Goal: Use online tool/utility: Utilize a website feature to perform a specific function

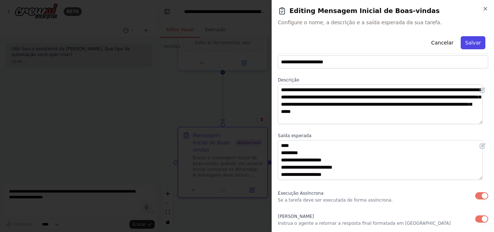
click at [473, 40] on font "Salvar" at bounding box center [473, 43] width 16 height 6
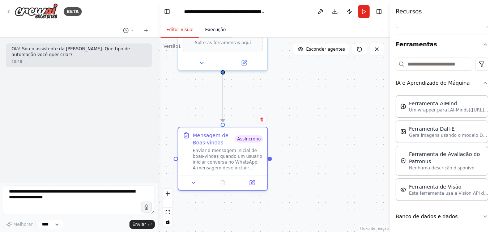
click at [209, 30] on font "Execução" at bounding box center [215, 29] width 21 height 5
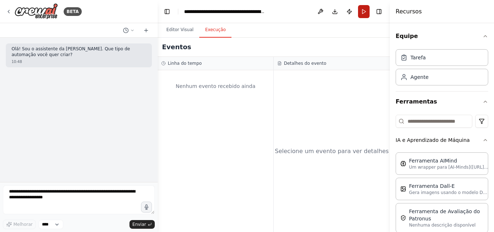
click at [364, 12] on button "Correr" at bounding box center [364, 11] width 12 height 13
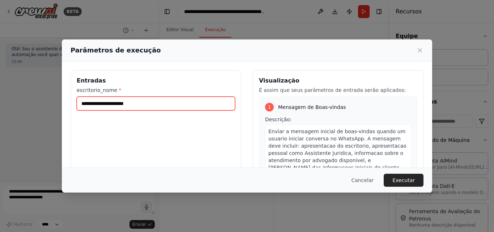
click at [154, 104] on input "**********" at bounding box center [156, 104] width 158 height 14
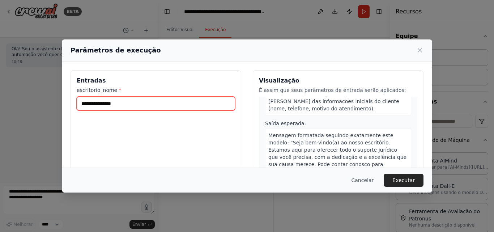
scroll to position [73, 0]
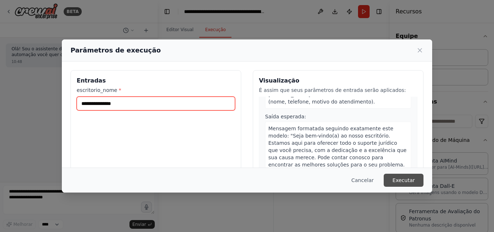
type input "**********"
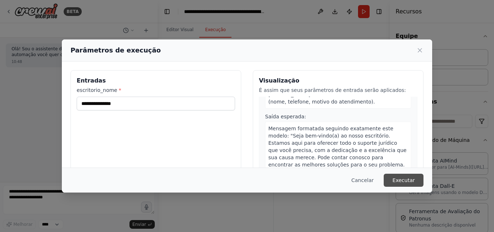
click at [408, 182] on font "Executar" at bounding box center [403, 180] width 22 height 6
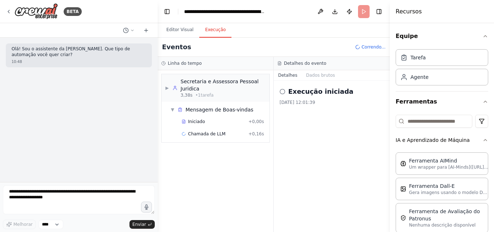
click at [284, 93] on icon at bounding box center [283, 92] width 6 height 6
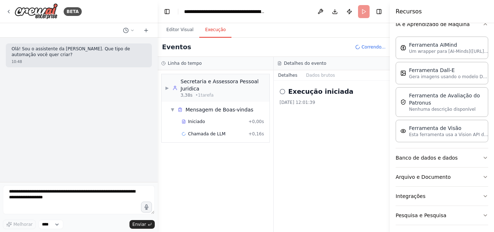
scroll to position [140, 0]
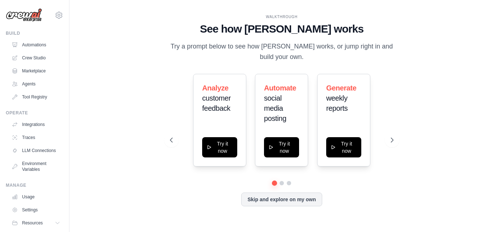
click at [335, 164] on div "Generate weekly reports Try it now" at bounding box center [343, 120] width 53 height 93
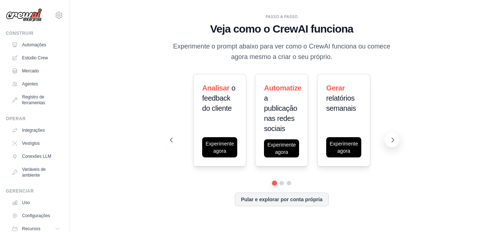
click at [392, 141] on icon at bounding box center [392, 139] width 7 height 7
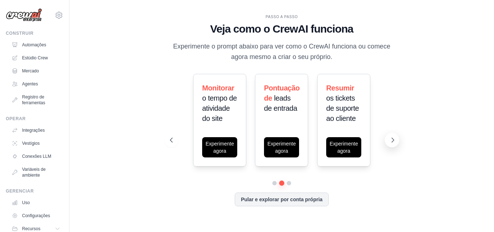
click at [392, 141] on icon at bounding box center [392, 139] width 7 height 7
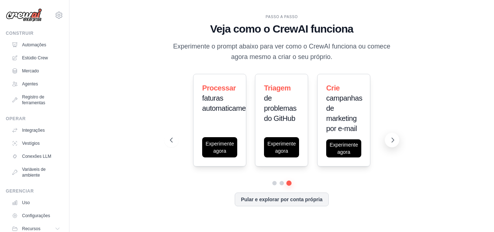
click at [391, 141] on icon at bounding box center [392, 139] width 7 height 7
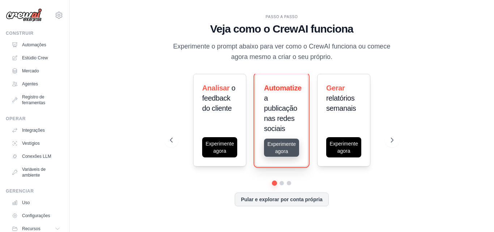
click at [287, 142] on button "Experimente agora" at bounding box center [281, 148] width 35 height 18
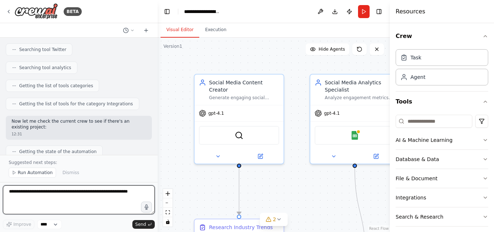
scroll to position [748, 0]
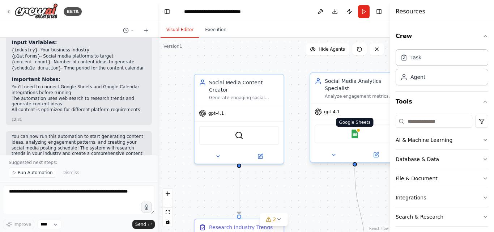
click at [356, 130] on img at bounding box center [354, 133] width 9 height 9
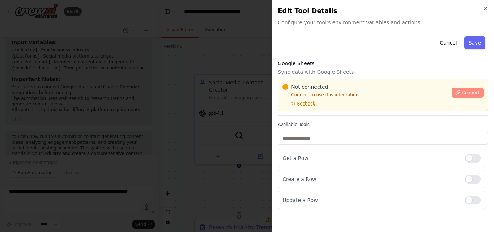
click at [466, 93] on span "Connect" at bounding box center [471, 93] width 18 height 6
click at [192, 89] on div at bounding box center [247, 116] width 494 height 232
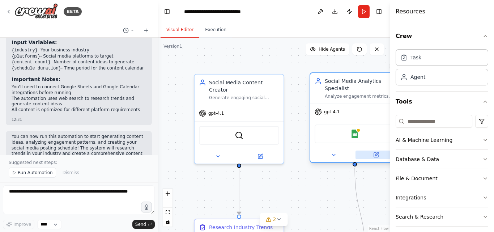
click at [378, 157] on icon at bounding box center [376, 155] width 4 height 4
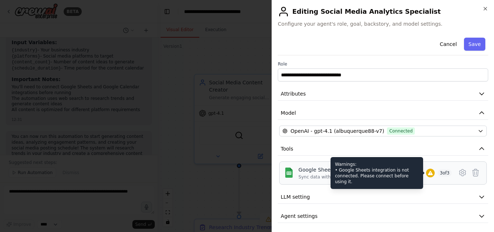
click at [427, 170] on icon at bounding box center [430, 173] width 6 height 6
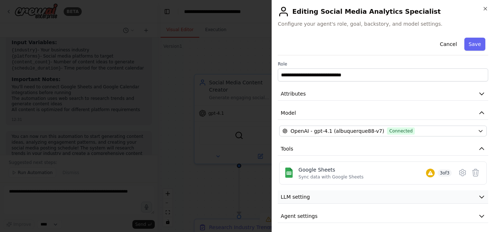
click at [290, 195] on span "LLM setting" at bounding box center [295, 196] width 29 height 7
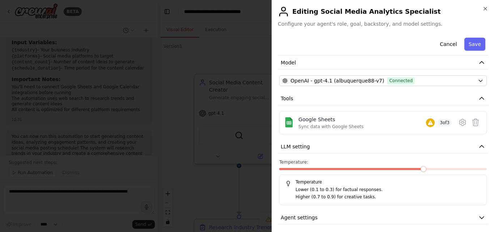
scroll to position [54, 0]
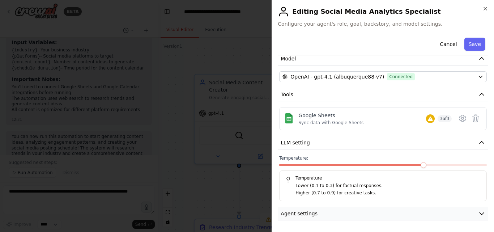
click at [302, 212] on span "Agent settings" at bounding box center [299, 213] width 37 height 7
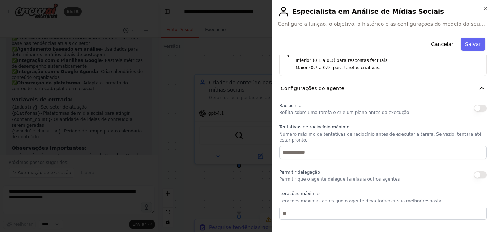
scroll to position [788, 0]
click at [474, 106] on button "button" at bounding box center [480, 108] width 13 height 7
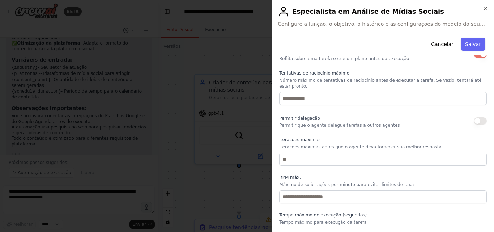
scroll to position [242, 0]
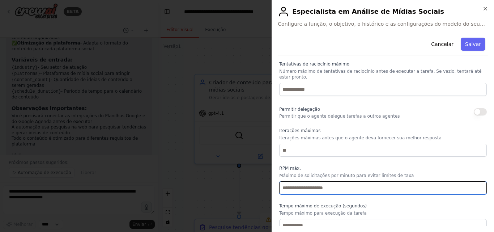
click at [302, 181] on input "number" at bounding box center [383, 187] width 208 height 13
type input "*"
click at [475, 181] on input "*" at bounding box center [383, 187] width 208 height 13
click at [474, 184] on input "*" at bounding box center [383, 187] width 208 height 13
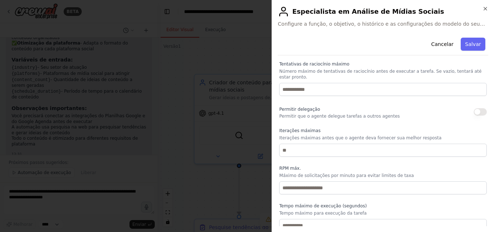
click at [420, 203] on label "Tempo máximo de execução (segundos)" at bounding box center [383, 206] width 208 height 6
click at [472, 42] on font "Salvar" at bounding box center [473, 44] width 16 height 6
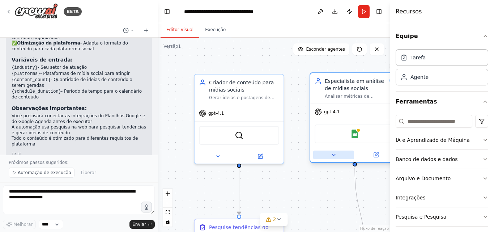
click at [333, 157] on icon at bounding box center [334, 155] width 6 height 6
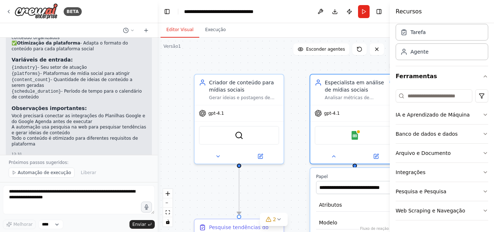
scroll to position [0, 0]
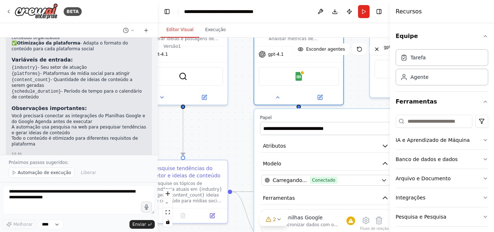
drag, startPoint x: 306, startPoint y: 131, endPoint x: 250, endPoint y: 61, distance: 89.0
click at [250, 63] on div ".deletable-edge-delete-btn { width: 20px; height: 20px; border: 0px solid #ffff…" at bounding box center [274, 135] width 232 height 194
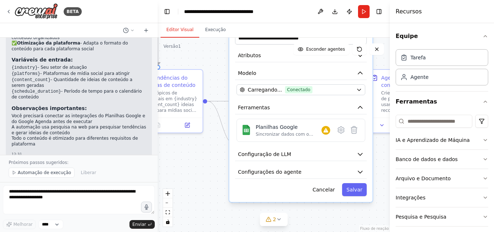
drag, startPoint x: 242, startPoint y: 146, endPoint x: 217, endPoint y: 65, distance: 84.5
click at [217, 65] on div ".deletable-edge-delete-btn { width: 20px; height: 20px; border: 0px solid #ffff…" at bounding box center [274, 135] width 232 height 194
click at [362, 152] on icon "button" at bounding box center [360, 153] width 7 height 7
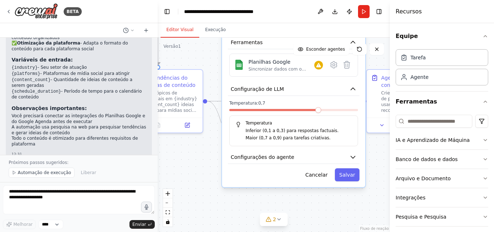
drag, startPoint x: 342, startPoint y: 198, endPoint x: 332, endPoint y: 131, distance: 67.7
click at [332, 131] on p "Inferior (0,1 a 0,3) para respostas factuais." at bounding box center [299, 130] width 106 height 7
click at [333, 65] on icon at bounding box center [334, 65] width 2 height 2
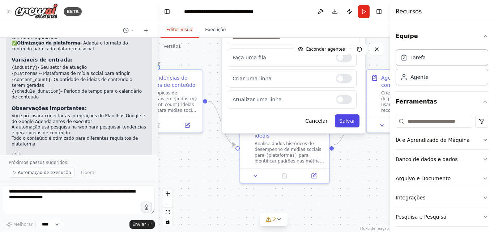
click at [354, 120] on font "Salvar" at bounding box center [347, 121] width 16 height 6
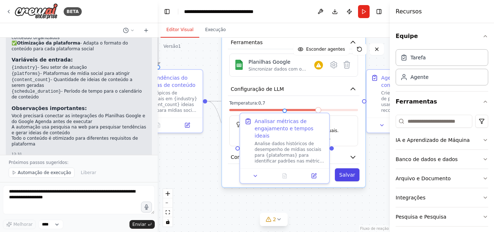
click at [341, 176] on font "Salvar" at bounding box center [347, 175] width 16 height 6
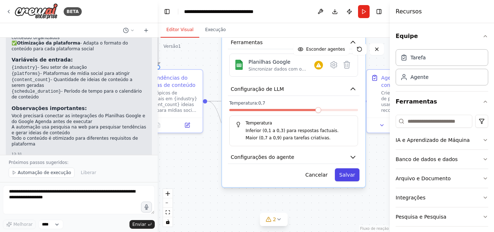
click at [352, 176] on font "Salvar" at bounding box center [347, 175] width 16 height 6
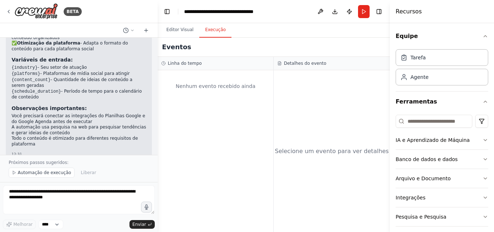
click at [213, 28] on font "Execução" at bounding box center [215, 29] width 21 height 5
click at [364, 10] on button "Correr" at bounding box center [364, 11] width 12 height 13
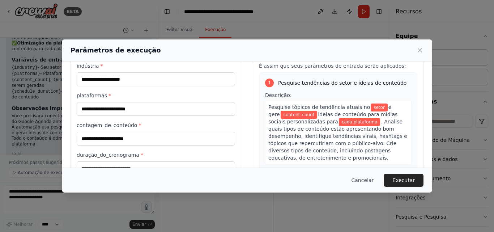
scroll to position [83, 0]
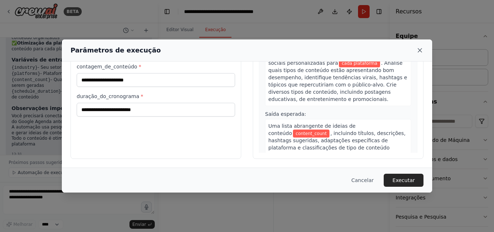
click at [421, 49] on icon at bounding box center [420, 50] width 4 height 4
